Goal: Task Accomplishment & Management: Use online tool/utility

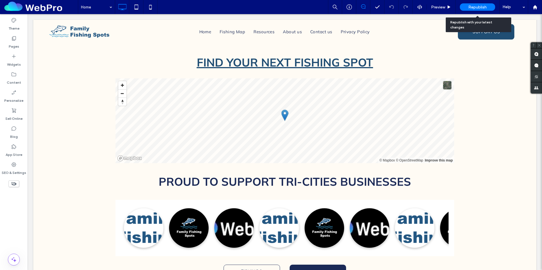
click at [484, 6] on span "Republish" at bounding box center [477, 7] width 18 height 5
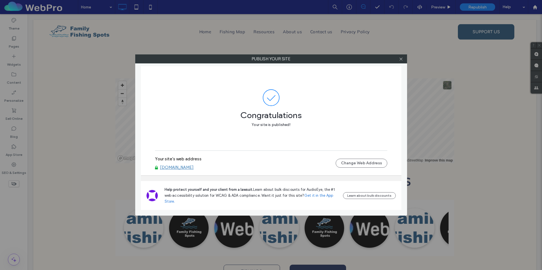
click at [188, 168] on link "www.familyfishing.app" at bounding box center [177, 167] width 34 height 5
click at [401, 58] on icon at bounding box center [401, 59] width 4 height 4
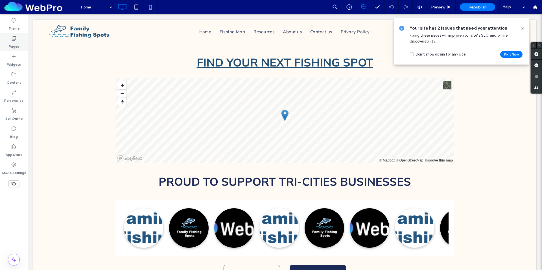
click at [18, 42] on label "Pages" at bounding box center [14, 45] width 10 height 8
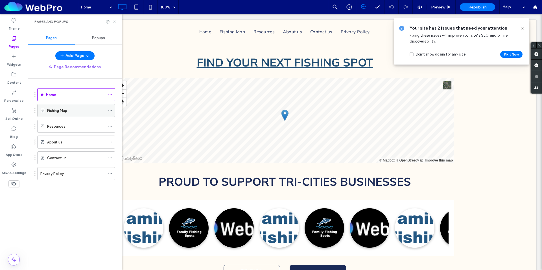
click at [109, 111] on icon at bounding box center [110, 111] width 4 height 4
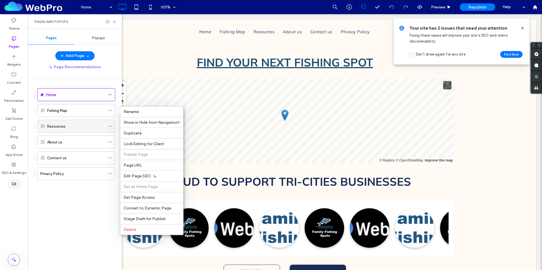
click at [109, 126] on icon at bounding box center [110, 126] width 4 height 4
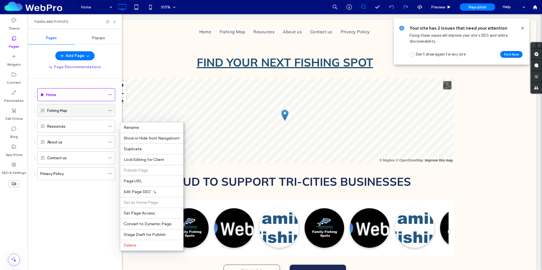
click at [57, 110] on label "Fishing Map" at bounding box center [57, 111] width 20 height 10
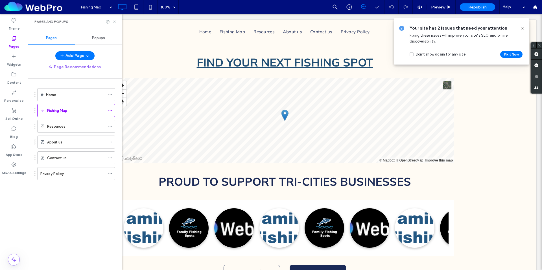
click at [524, 26] on icon at bounding box center [522, 28] width 5 height 5
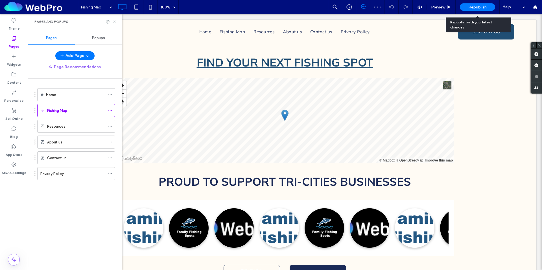
click at [480, 5] on span "Republish" at bounding box center [477, 7] width 18 height 5
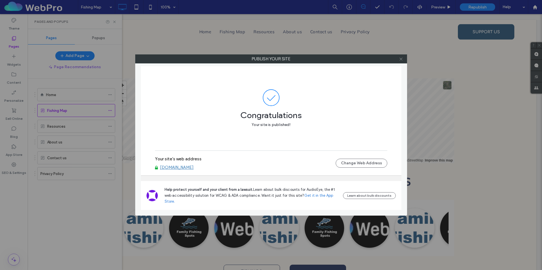
click at [402, 58] on icon at bounding box center [401, 59] width 4 height 4
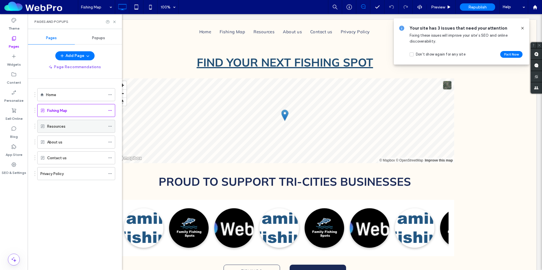
click at [49, 125] on label "Resources" at bounding box center [56, 127] width 18 height 10
click at [108, 110] on icon at bounding box center [110, 111] width 4 height 4
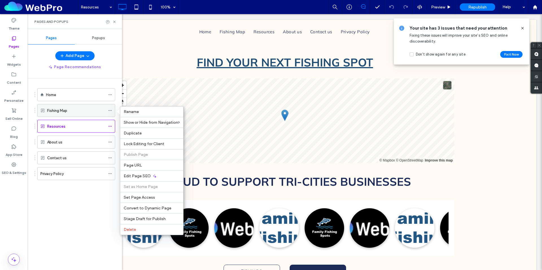
click at [60, 111] on label "Fishing Map" at bounding box center [57, 111] width 20 height 10
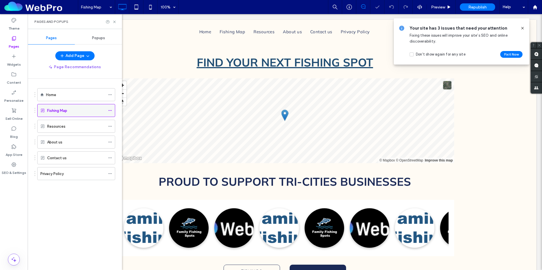
click at [110, 110] on icon at bounding box center [110, 111] width 4 height 4
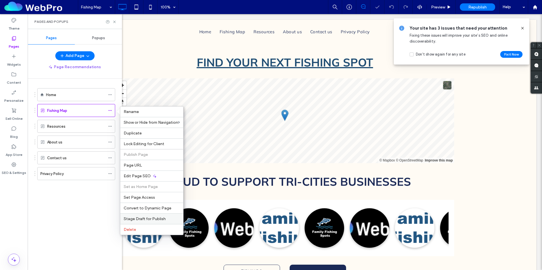
click at [155, 215] on div "Stage Draft for Publish" at bounding box center [151, 219] width 63 height 11
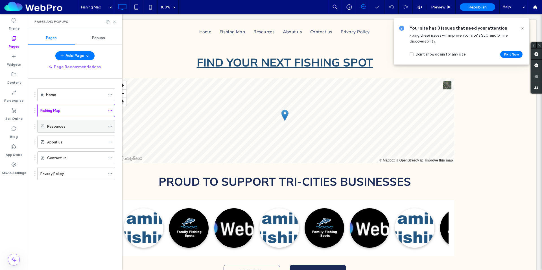
click at [110, 127] on icon at bounding box center [110, 126] width 4 height 4
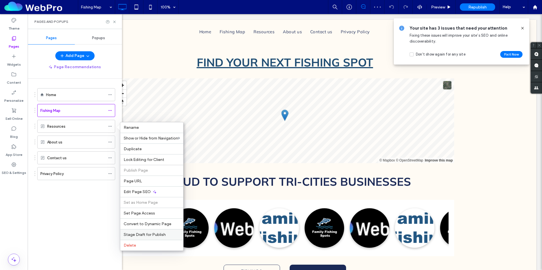
click at [152, 231] on div "Stage Draft for Publish" at bounding box center [151, 234] width 63 height 11
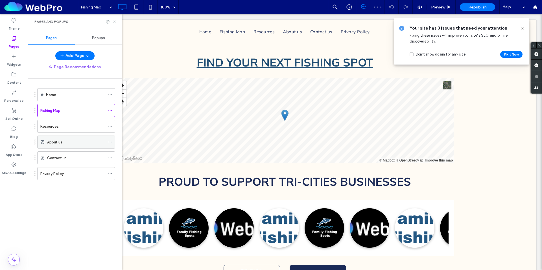
click at [107, 142] on div "About us" at bounding box center [76, 142] width 78 height 13
click at [109, 141] on icon at bounding box center [110, 142] width 4 height 4
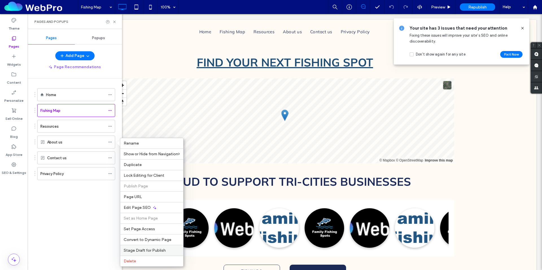
click at [148, 246] on div "Stage Draft for Publish" at bounding box center [151, 250] width 63 height 11
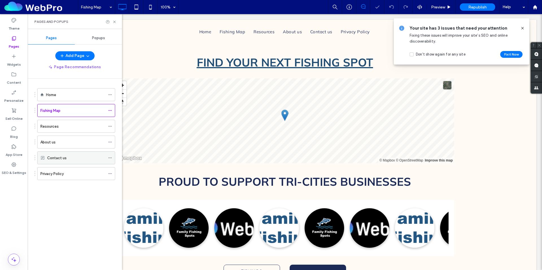
click at [111, 157] on icon at bounding box center [110, 158] width 4 height 4
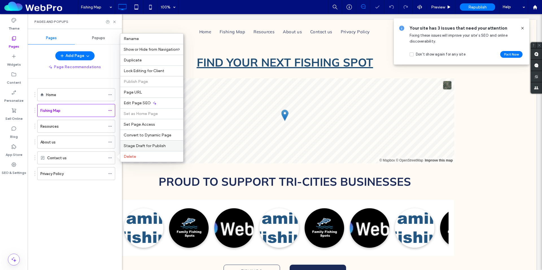
click at [137, 143] on div "Stage Draft for Publish" at bounding box center [151, 145] width 63 height 11
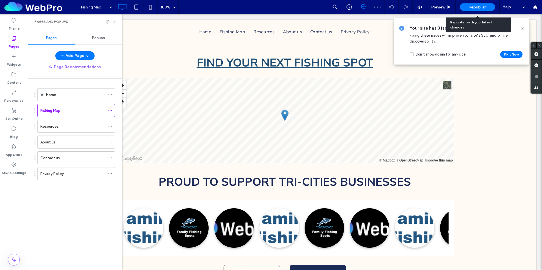
click at [473, 8] on span "Republish" at bounding box center [477, 7] width 18 height 5
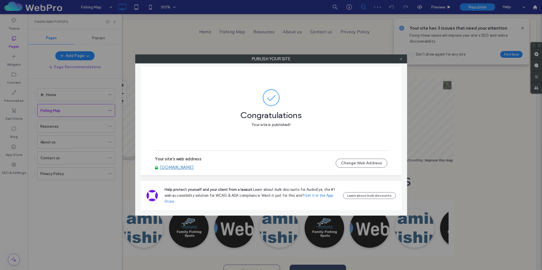
click at [399, 59] on icon at bounding box center [401, 59] width 4 height 4
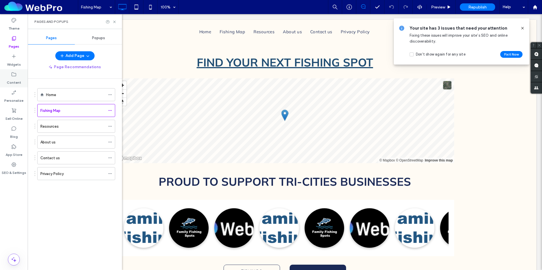
click at [14, 79] on label "Content" at bounding box center [14, 81] width 14 height 8
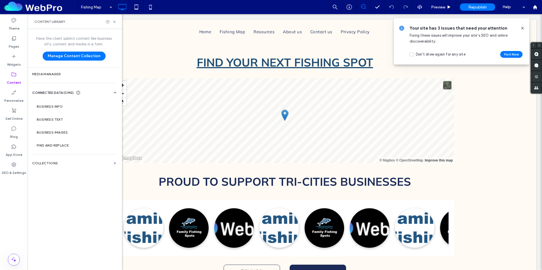
click at [52, 74] on label "Media Manager" at bounding box center [73, 74] width 83 height 4
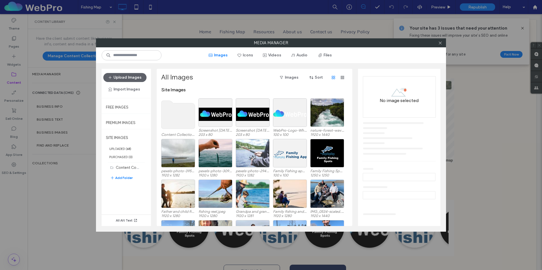
click at [443, 43] on div at bounding box center [440, 43] width 8 height 8
drag, startPoint x: 57, startPoint y: 113, endPoint x: 58, endPoint y: 109, distance: 4.1
click at [57, 112] on div "Media Manager Images Icons Videos Audio Files Upload Images Import Images Free …" at bounding box center [271, 135] width 542 height 270
click at [58, 108] on div "Media Manager Images Icons Videos Audio Files Upload Images Import Images Free …" at bounding box center [271, 135] width 542 height 270
click at [440, 43] on use at bounding box center [439, 42] width 3 height 3
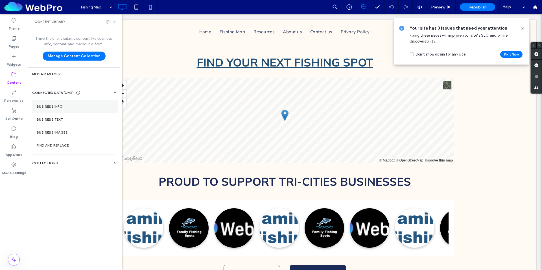
click at [49, 102] on section "Business Info" at bounding box center [75, 106] width 86 height 13
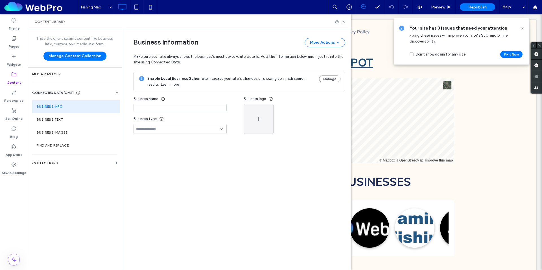
type input "**********"
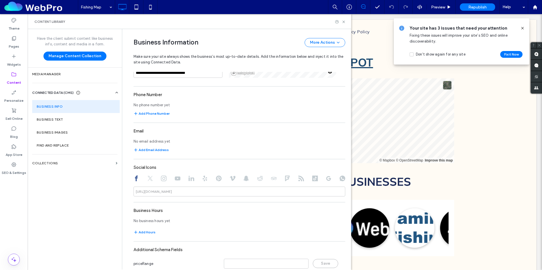
scroll to position [203, 0]
click at [47, 129] on section "Business Images" at bounding box center [75, 132] width 87 height 13
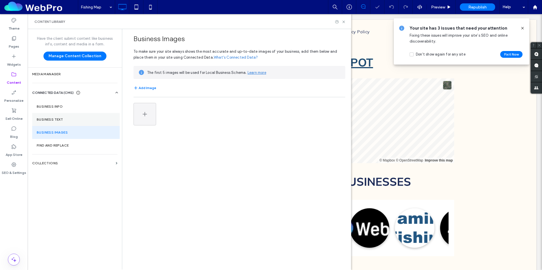
click at [55, 120] on label "Business Text" at bounding box center [76, 120] width 78 height 4
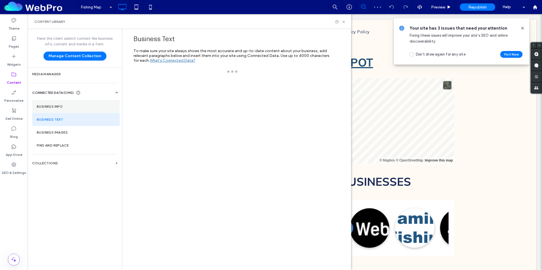
click at [60, 108] on label "Business Info" at bounding box center [76, 107] width 78 height 4
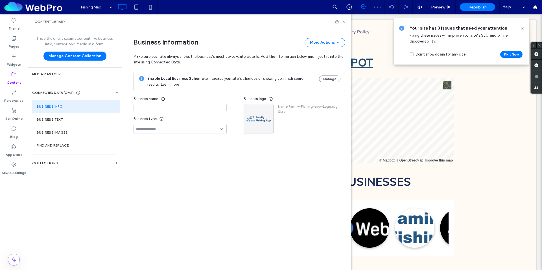
type input "**********"
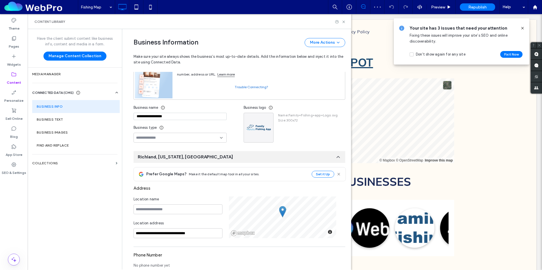
scroll to position [45, 0]
click at [11, 173] on label "SEO & Settings" at bounding box center [14, 172] width 25 height 8
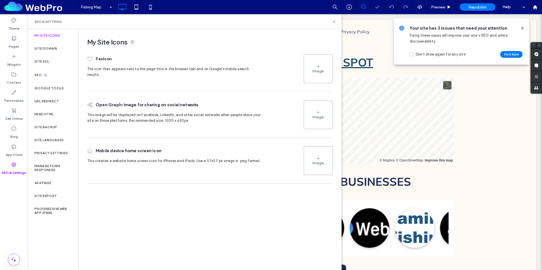
click at [314, 65] on div "Image" at bounding box center [318, 68] width 28 height 27
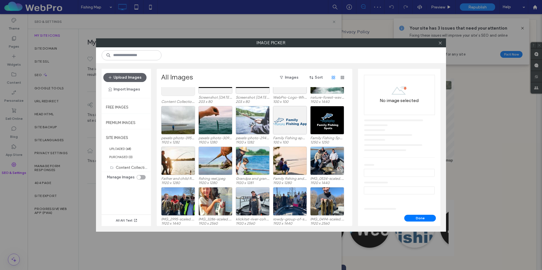
scroll to position [35, 0]
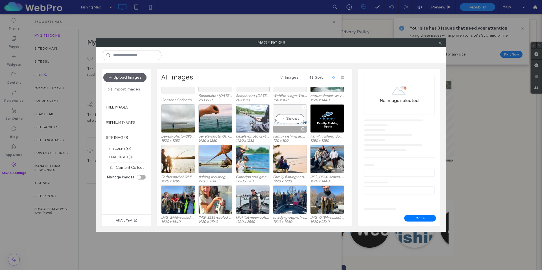
click at [296, 117] on div "Select" at bounding box center [290, 118] width 34 height 28
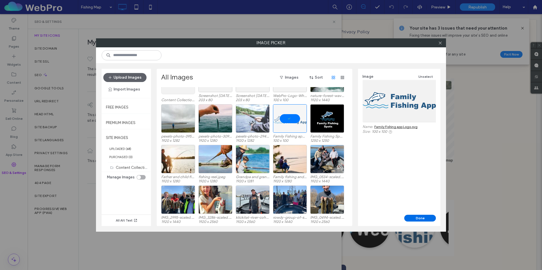
click at [418, 217] on button "Done" at bounding box center [420, 218] width 32 height 7
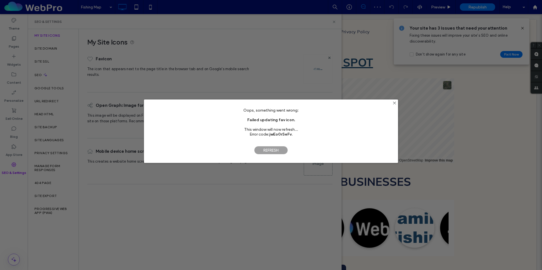
click at [280, 148] on span "Refresh" at bounding box center [271, 150] width 34 height 8
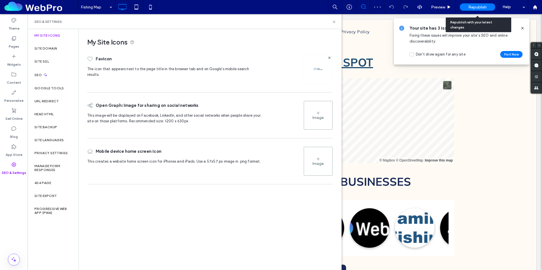
click at [468, 8] on span "Republish" at bounding box center [477, 7] width 18 height 5
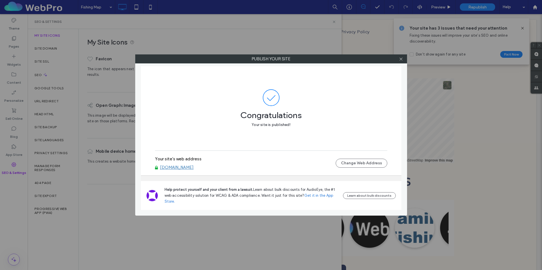
drag, startPoint x: 401, startPoint y: 60, endPoint x: 382, endPoint y: 49, distance: 21.6
click at [400, 59] on icon at bounding box center [401, 59] width 4 height 4
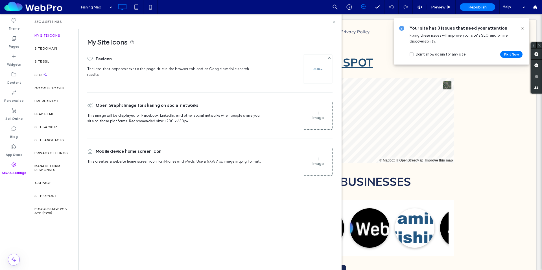
click at [334, 22] on use at bounding box center [334, 22] width 2 height 2
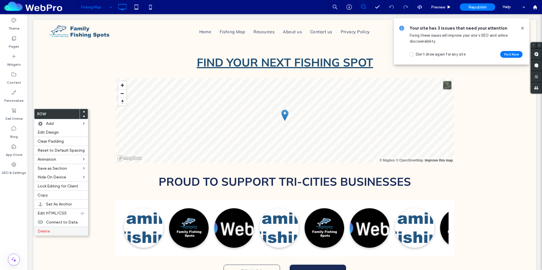
click at [57, 231] on label "Delete" at bounding box center [61, 231] width 47 height 5
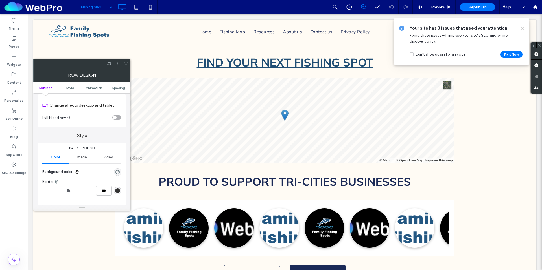
scroll to position [21, 0]
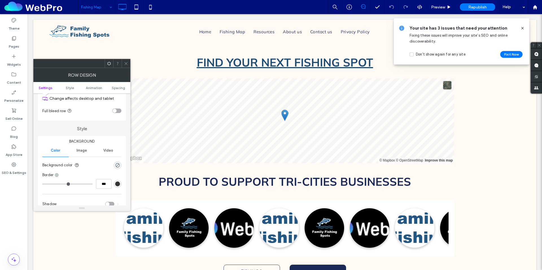
click at [125, 62] on icon at bounding box center [126, 63] width 4 height 4
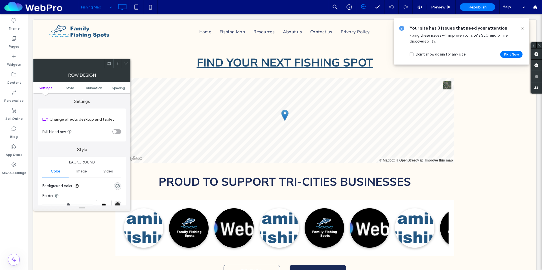
click at [119, 186] on div "rgba(0, 0, 0, 0)" at bounding box center [117, 186] width 5 height 5
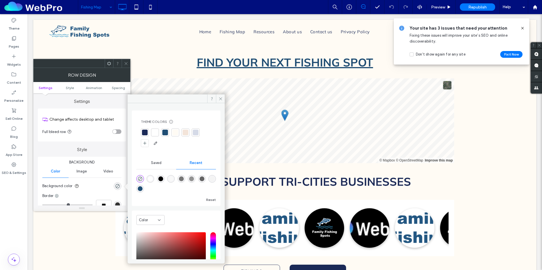
click at [164, 133] on div at bounding box center [165, 133] width 6 height 6
click at [125, 64] on icon at bounding box center [126, 63] width 4 height 4
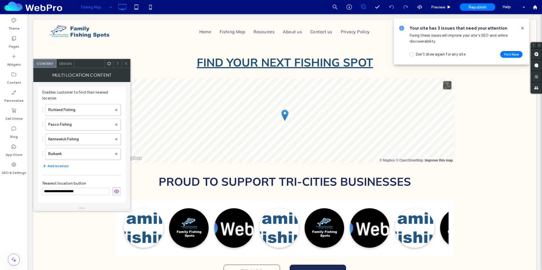
click at [68, 64] on span "Design" at bounding box center [65, 63] width 12 height 4
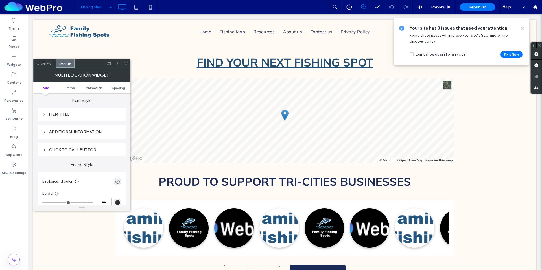
scroll to position [0, 0]
click at [61, 114] on div "Item Title" at bounding box center [81, 115] width 79 height 5
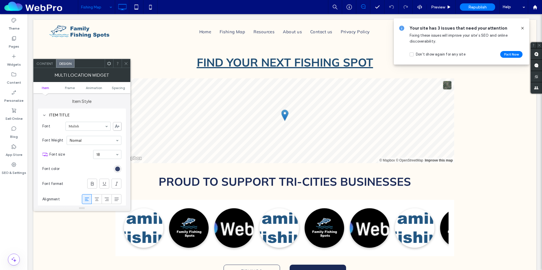
click at [115, 169] on div "rgb(27, 42, 87)" at bounding box center [117, 169] width 5 height 5
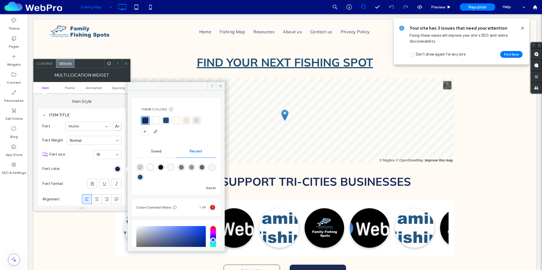
click at [157, 118] on div at bounding box center [156, 121] width 6 height 6
click at [157, 122] on div at bounding box center [155, 120] width 6 height 6
click at [85, 168] on section "Font color" at bounding box center [81, 169] width 79 height 14
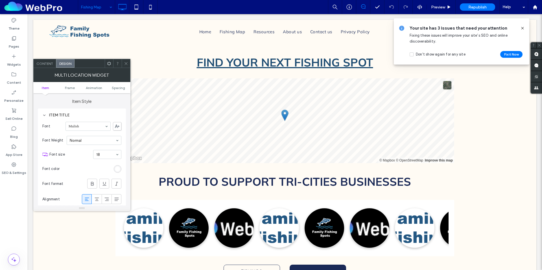
click at [125, 65] on icon at bounding box center [126, 63] width 4 height 4
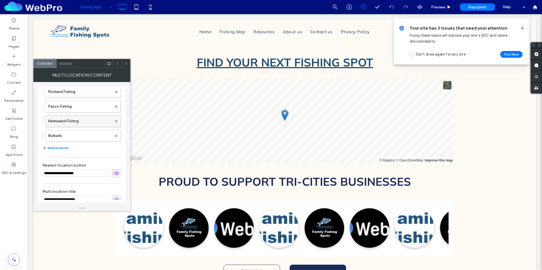
scroll to position [25, 0]
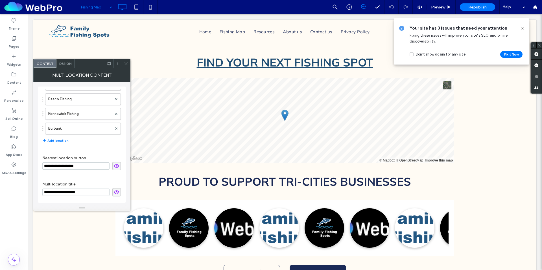
click at [67, 64] on span "Design" at bounding box center [65, 63] width 12 height 4
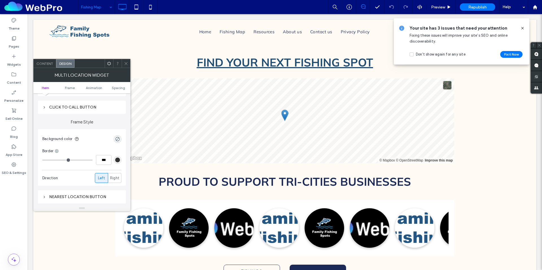
scroll to position [0, 0]
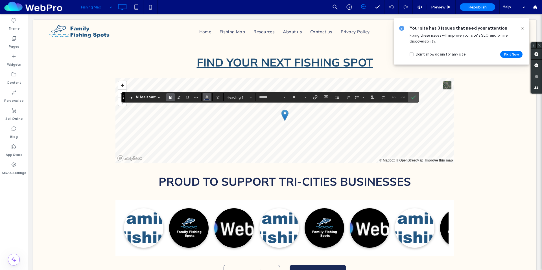
click at [206, 100] on span "Color" at bounding box center [207, 96] width 5 height 7
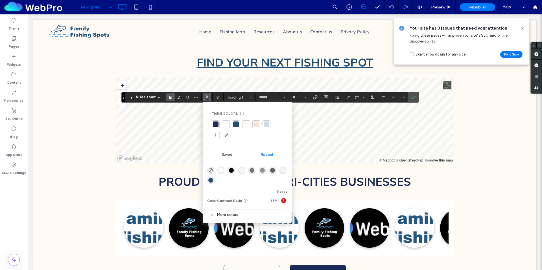
click at [225, 122] on div at bounding box center [226, 125] width 6 height 6
click at [414, 97] on icon "Confirm" at bounding box center [413, 97] width 5 height 5
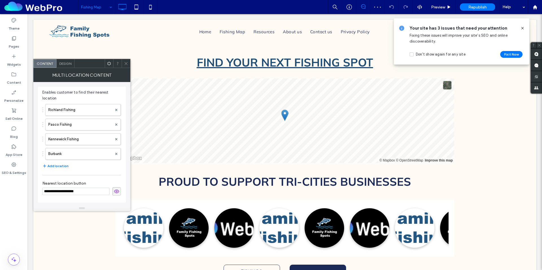
click at [70, 66] on div "Design" at bounding box center [65, 63] width 18 height 8
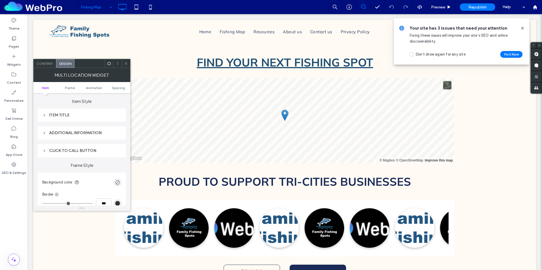
click at [65, 116] on div "Item Title" at bounding box center [81, 115] width 79 height 5
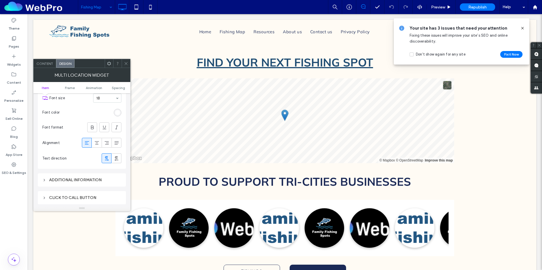
scroll to position [57, 0]
drag, startPoint x: 71, startPoint y: 179, endPoint x: 73, endPoint y: 170, distance: 9.5
click at [71, 179] on div "Additional information" at bounding box center [81, 179] width 79 height 5
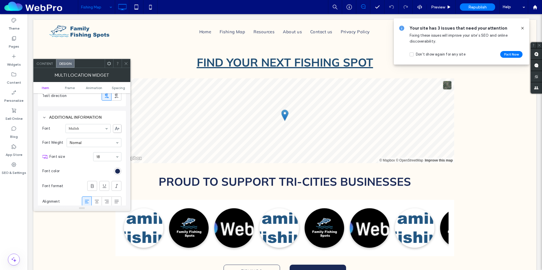
scroll to position [120, 0]
click at [118, 170] on div "rgb(27, 42, 87)" at bounding box center [117, 170] width 5 height 5
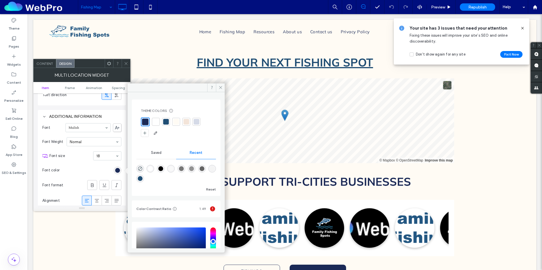
click at [155, 122] on div at bounding box center [156, 122] width 6 height 6
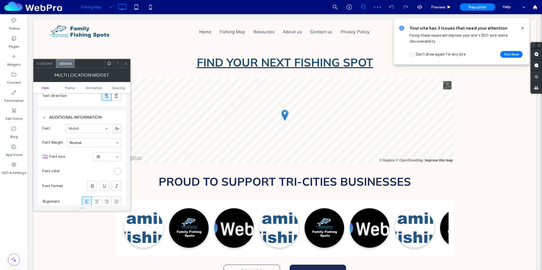
scroll to position [119, 0]
click at [43, 118] on icon at bounding box center [44, 118] width 4 height 4
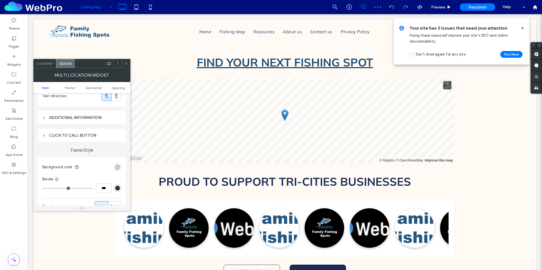
click at [61, 135] on div "Click to call button" at bounding box center [81, 135] width 79 height 5
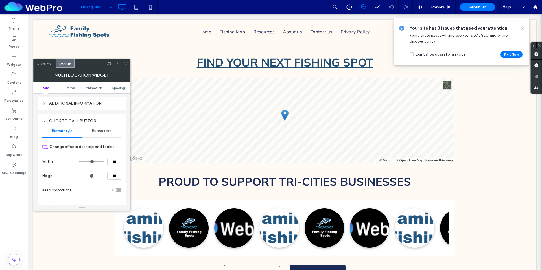
scroll to position [134, 0]
click at [100, 130] on span "Button text" at bounding box center [101, 130] width 19 height 5
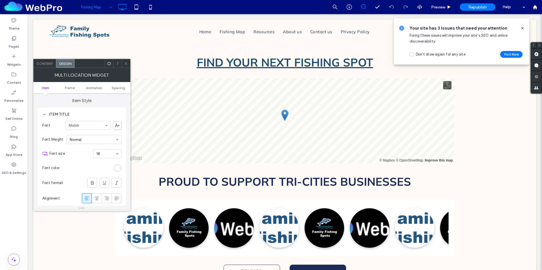
scroll to position [0, 0]
click at [47, 115] on div "Item Title" at bounding box center [81, 115] width 79 height 5
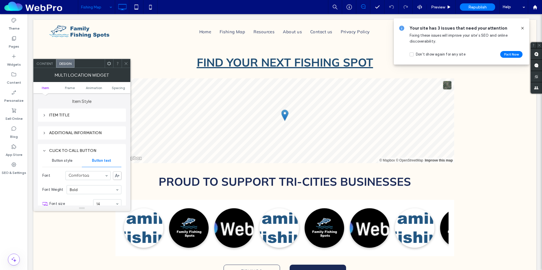
click at [43, 150] on use at bounding box center [44, 150] width 2 height 1
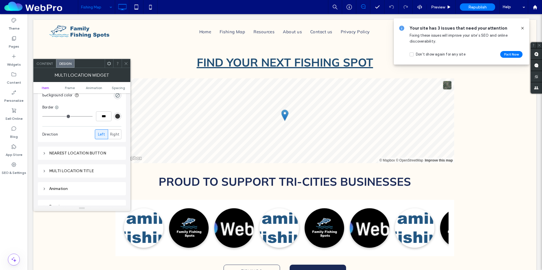
scroll to position [89, 0]
click at [45, 151] on icon at bounding box center [44, 152] width 4 height 4
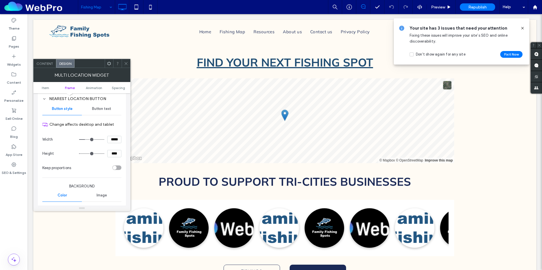
scroll to position [137, 0]
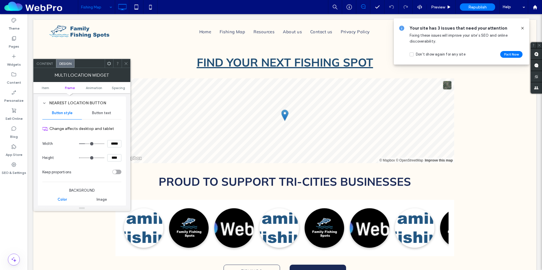
click at [105, 117] on div "Button text" at bounding box center [101, 113] width 39 height 12
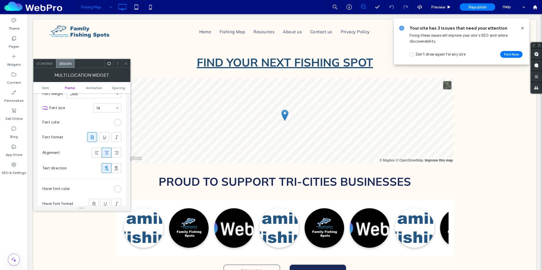
scroll to position [264, 0]
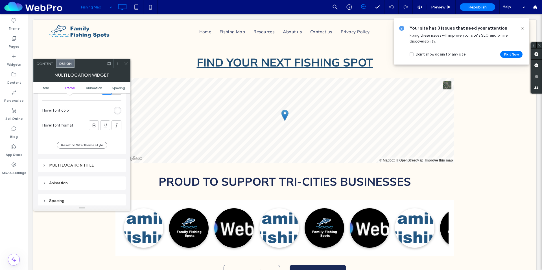
click at [70, 166] on div "Multi location title" at bounding box center [81, 165] width 79 height 5
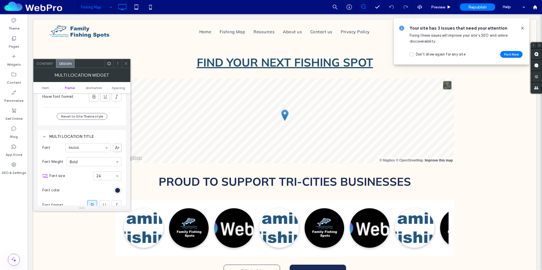
scroll to position [307, 0]
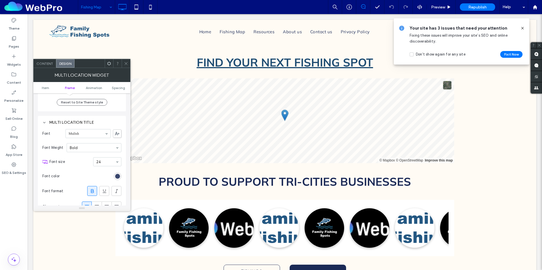
click at [118, 176] on div "rgb(27, 42, 87)" at bounding box center [117, 176] width 5 height 5
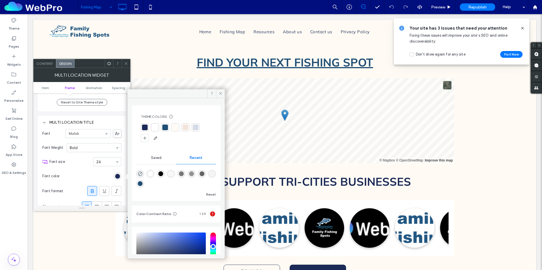
click at [151, 174] on div "rgba(255, 255, 255, 1)" at bounding box center [150, 174] width 5 height 5
type input "*******"
click at [125, 63] on icon at bounding box center [126, 63] width 4 height 4
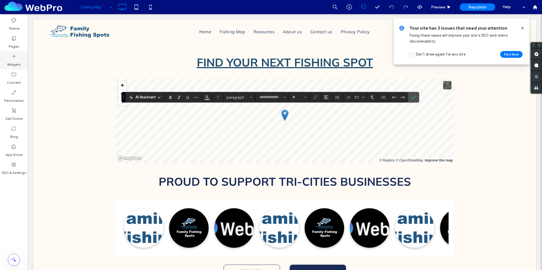
type input "******"
type input "**"
click at [417, 99] on label "Confirm" at bounding box center [413, 97] width 8 height 10
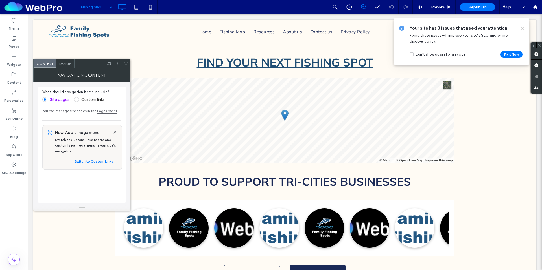
click at [123, 65] on div at bounding box center [126, 63] width 8 height 8
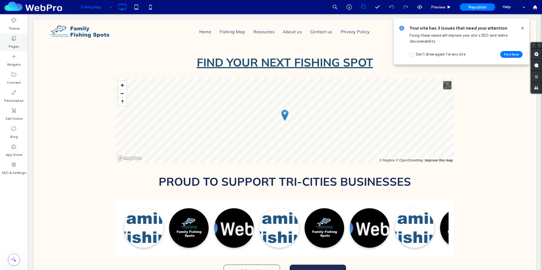
click at [10, 39] on div "Pages" at bounding box center [14, 42] width 28 height 18
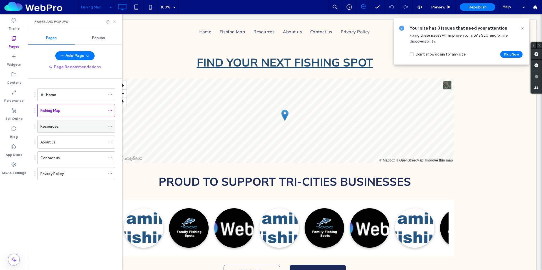
click at [66, 129] on div "Resources" at bounding box center [72, 127] width 65 height 6
click at [114, 21] on icon at bounding box center [114, 22] width 4 height 4
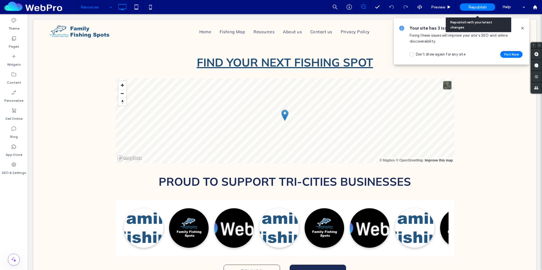
click at [471, 6] on span "Republish" at bounding box center [477, 7] width 18 height 5
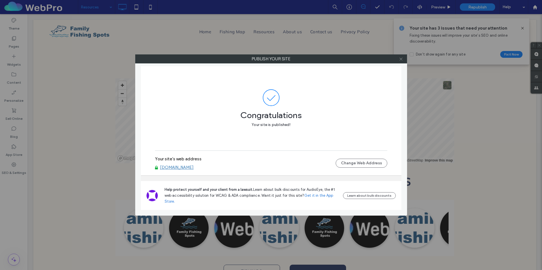
click at [401, 58] on icon at bounding box center [401, 59] width 4 height 4
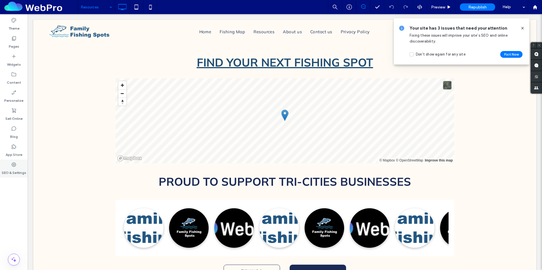
click at [15, 166] on use at bounding box center [14, 164] width 5 height 5
